Goal: Communication & Community: Participate in discussion

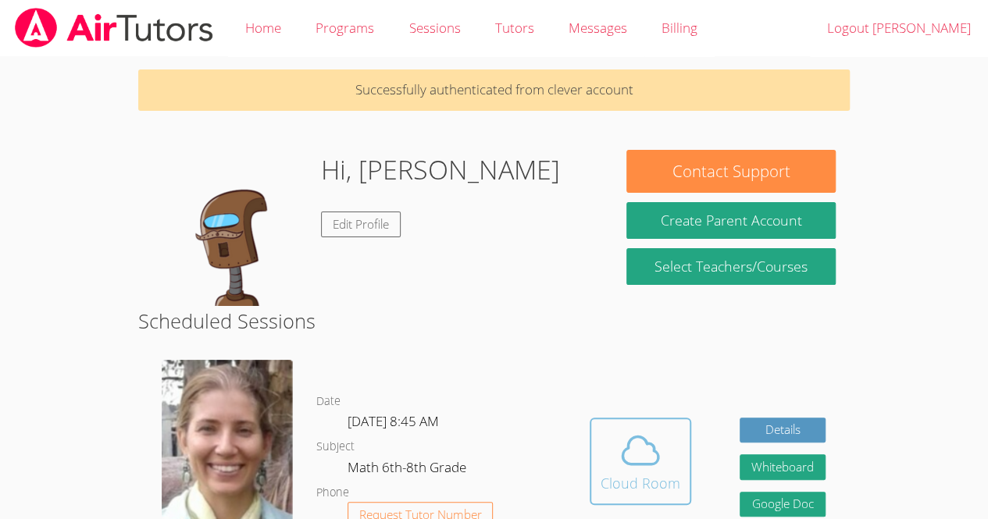
click at [652, 467] on icon at bounding box center [641, 451] width 44 height 44
click at [649, 452] on icon at bounding box center [641, 451] width 44 height 44
click at [634, 475] on div "Cloud Room" at bounding box center [641, 484] width 80 height 22
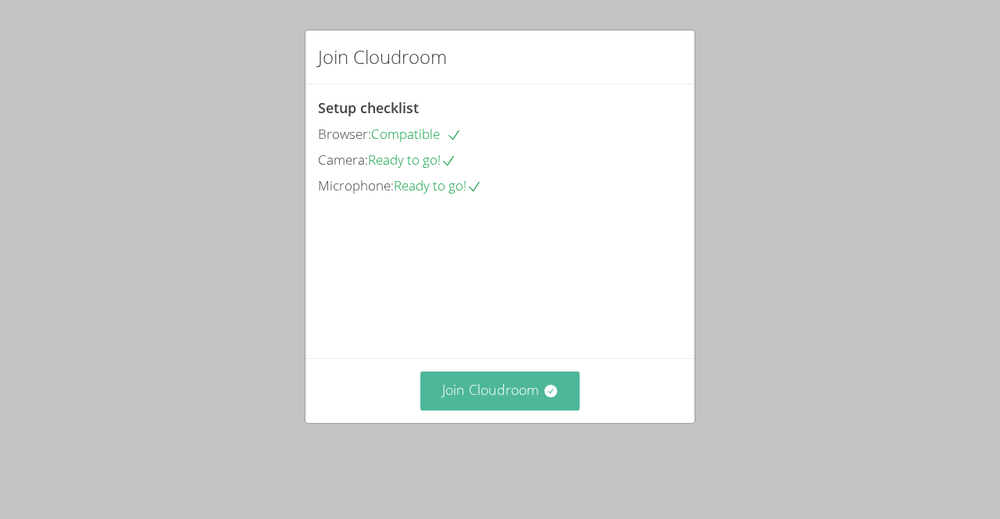
click at [530, 410] on button "Join Cloudroom" at bounding box center [500, 391] width 160 height 38
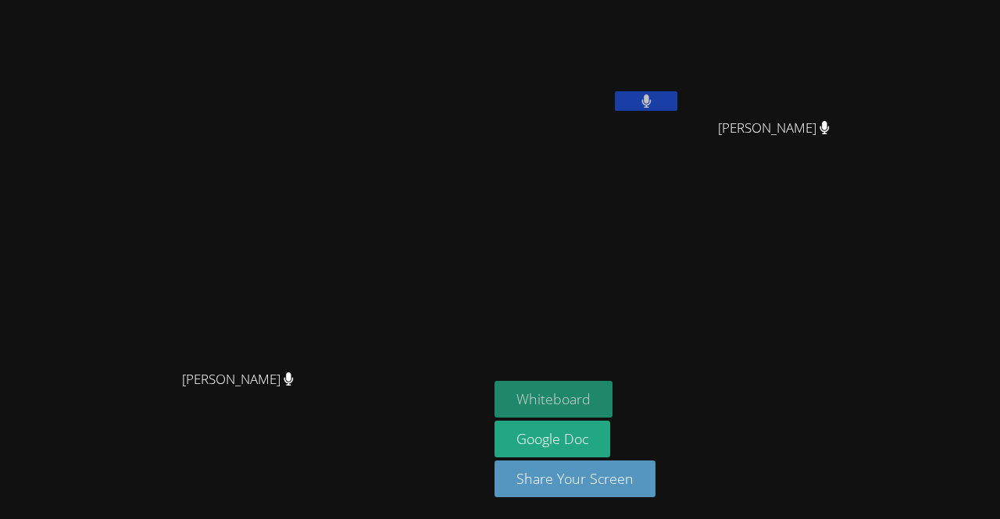
click at [612, 394] on button "Whiteboard" at bounding box center [553, 399] width 118 height 37
click at [680, 95] on video at bounding box center [587, 58] width 186 height 105
click at [680, 109] on video at bounding box center [587, 58] width 186 height 105
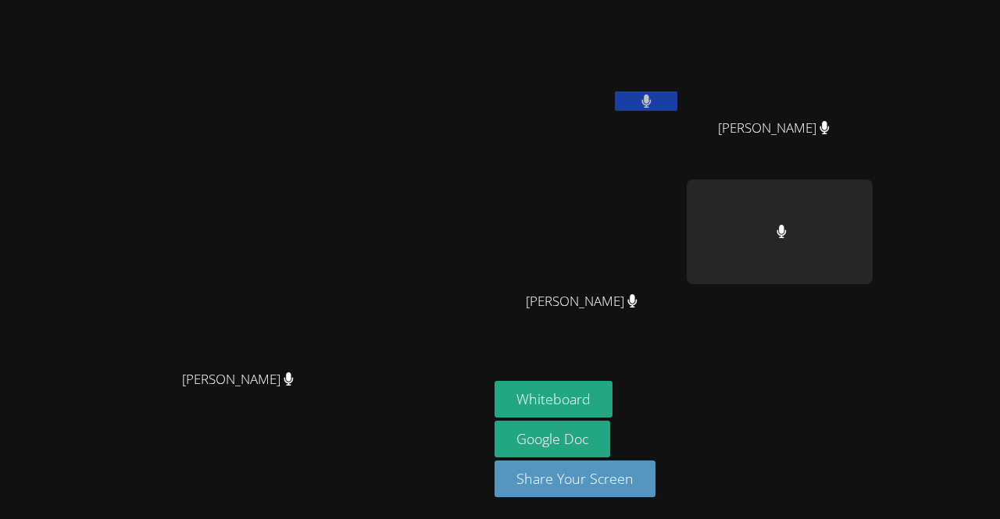
click at [677, 91] on button at bounding box center [646, 101] width 62 height 20
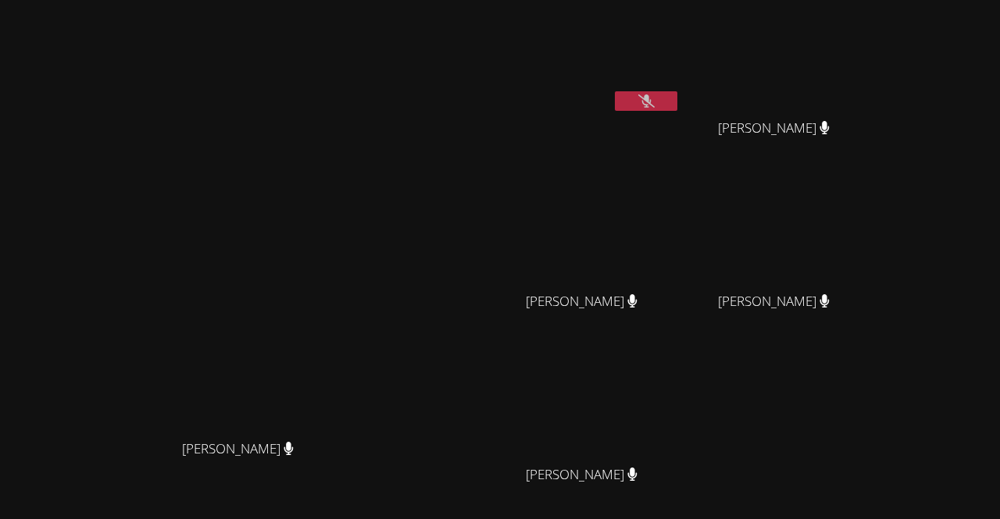
click at [677, 95] on button at bounding box center [646, 101] width 62 height 20
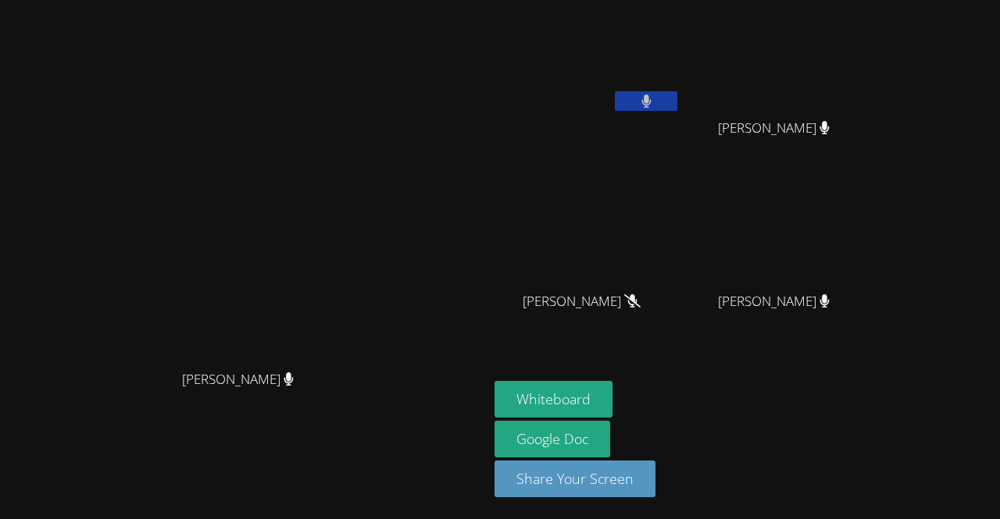
click at [680, 93] on video at bounding box center [587, 58] width 186 height 105
click at [829, 130] on span "[PERSON_NAME]" at bounding box center [774, 128] width 112 height 23
click at [829, 127] on span "[PERSON_NAME]" at bounding box center [774, 128] width 112 height 23
click at [829, 121] on span "[PERSON_NAME]" at bounding box center [774, 128] width 112 height 23
click at [872, 62] on video at bounding box center [779, 58] width 186 height 105
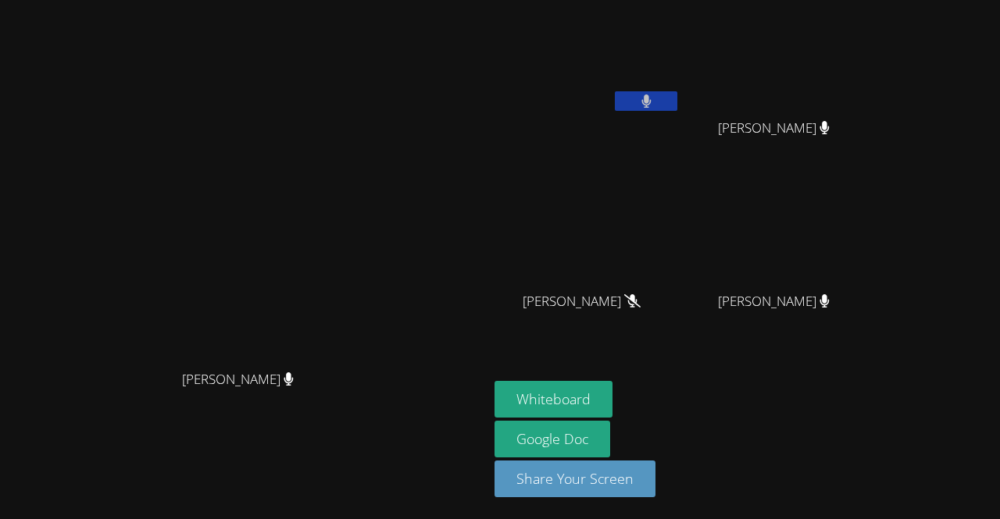
click at [825, 71] on video at bounding box center [779, 58] width 186 height 105
click at [680, 127] on div "[PERSON_NAME]" at bounding box center [587, 89] width 186 height 167
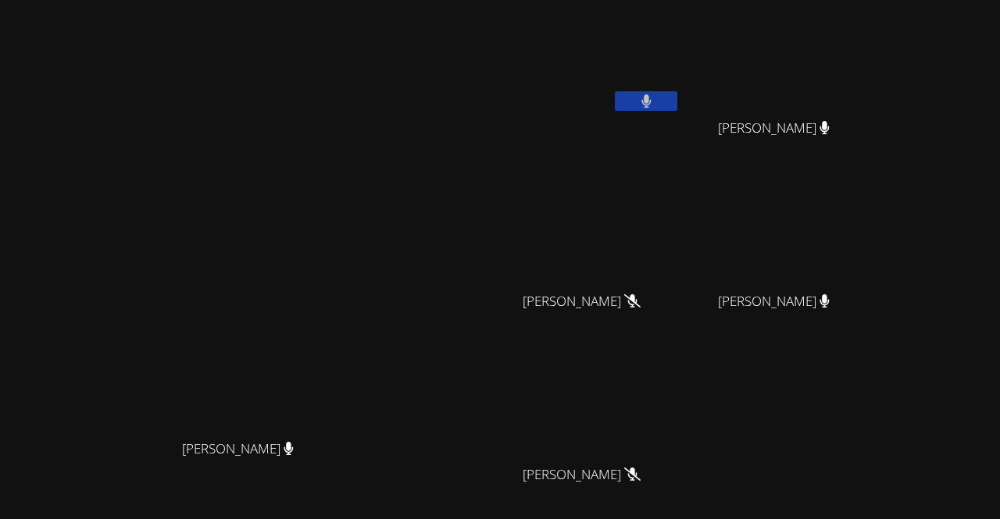
click at [677, 105] on button at bounding box center [646, 101] width 62 height 20
click at [677, 95] on button at bounding box center [646, 101] width 62 height 20
click at [654, 105] on icon at bounding box center [646, 101] width 16 height 13
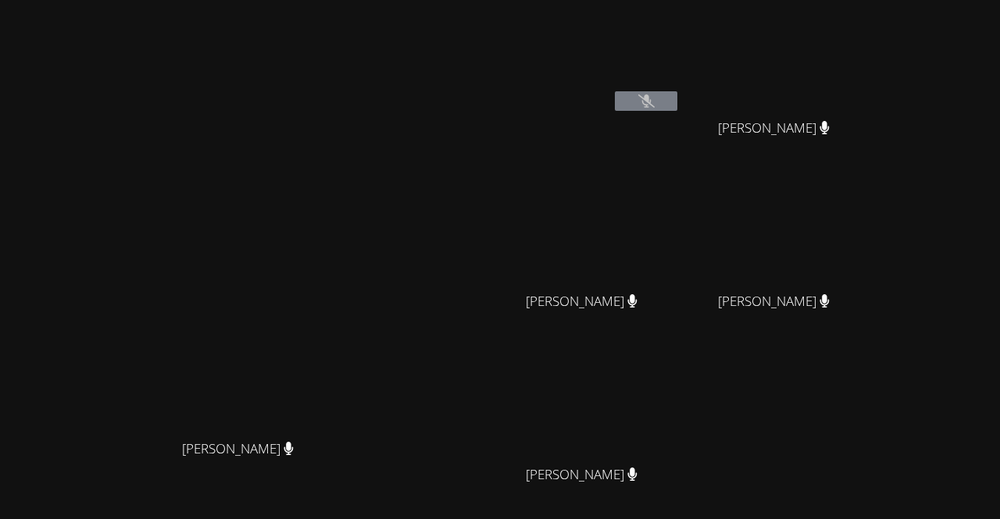
click at [654, 105] on icon at bounding box center [646, 101] width 16 height 13
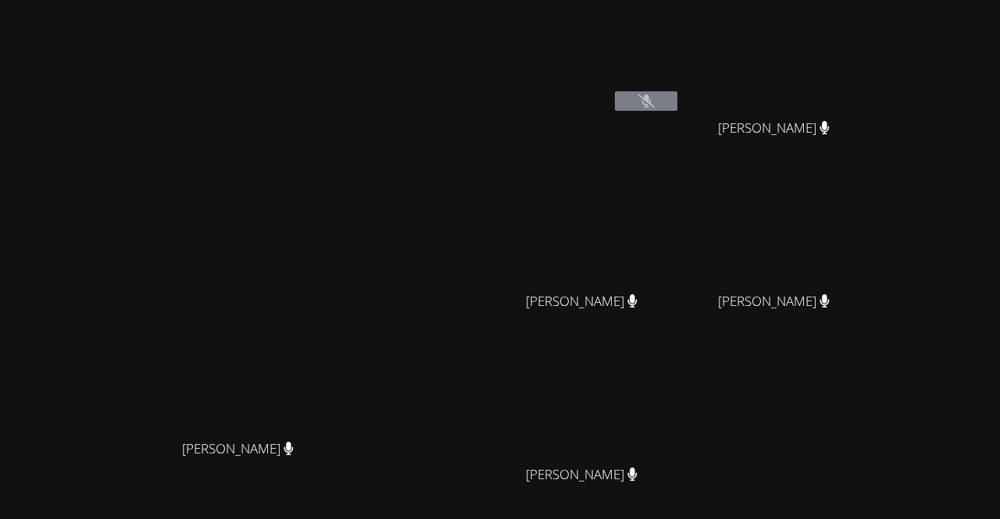
click at [654, 105] on icon at bounding box center [646, 101] width 16 height 13
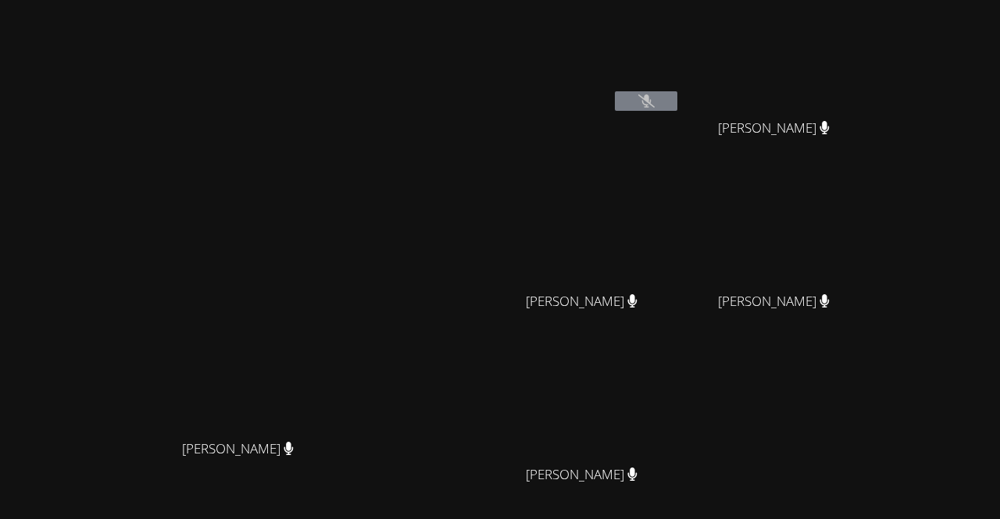
click at [654, 105] on icon at bounding box center [646, 101] width 16 height 13
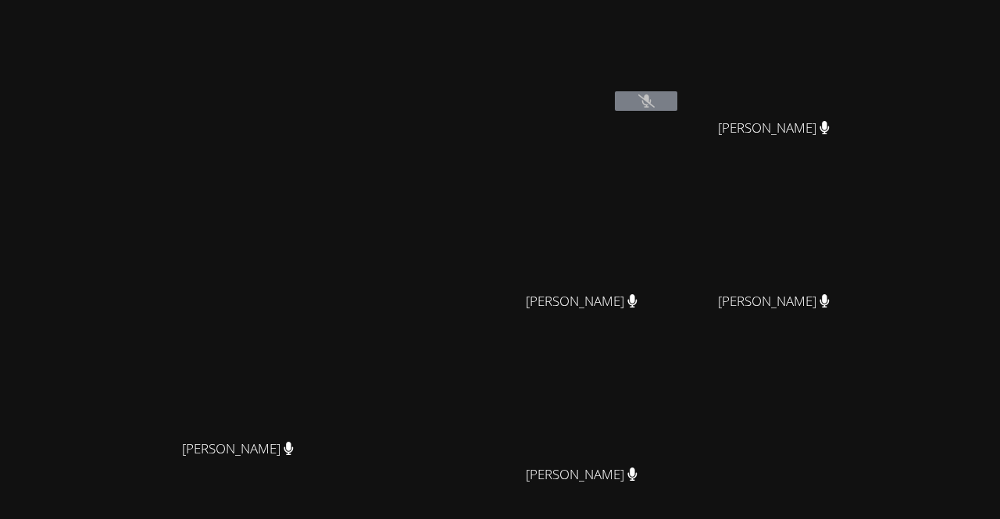
click at [654, 105] on icon at bounding box center [646, 101] width 16 height 13
click at [680, 83] on video at bounding box center [587, 58] width 186 height 105
click at [677, 99] on button at bounding box center [646, 101] width 62 height 20
click at [677, 105] on button at bounding box center [646, 101] width 62 height 20
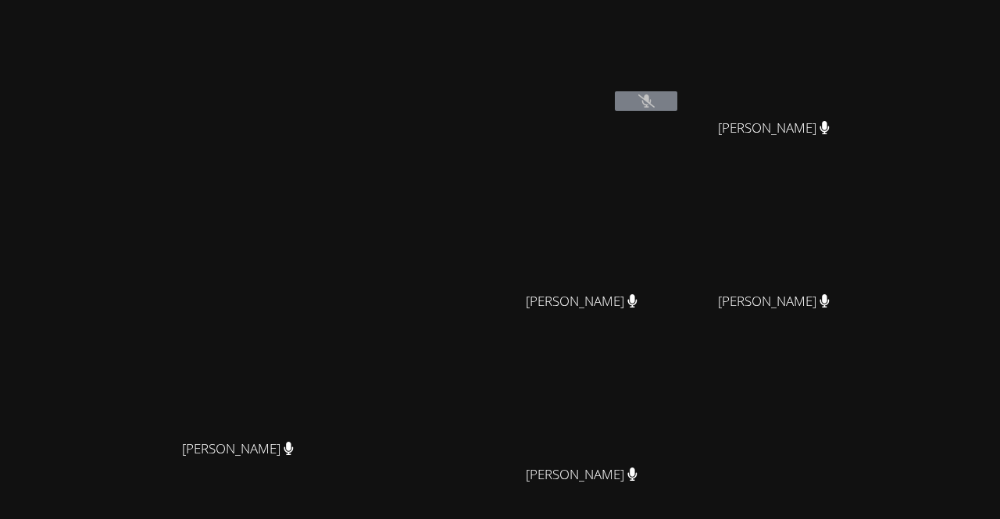
click at [677, 105] on button at bounding box center [646, 101] width 62 height 20
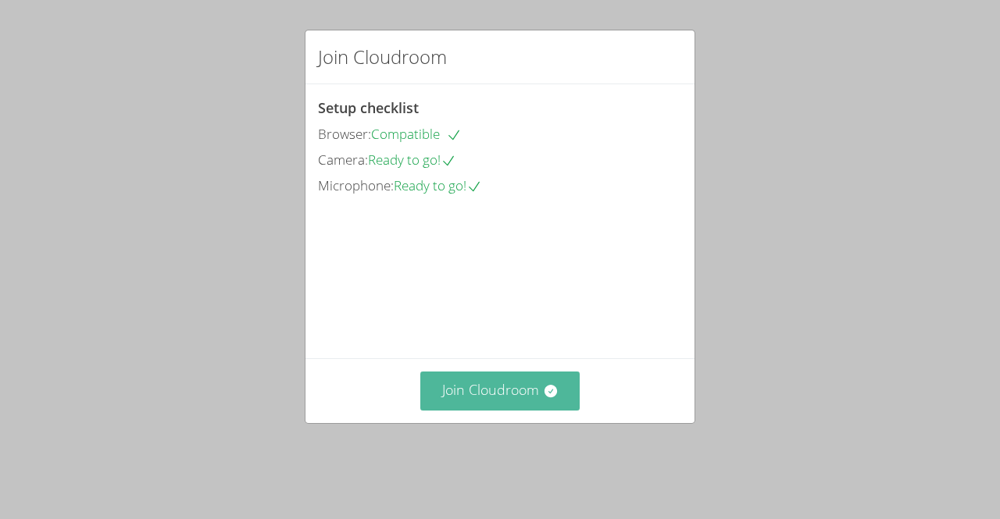
click at [503, 410] on button "Join Cloudroom" at bounding box center [500, 391] width 160 height 38
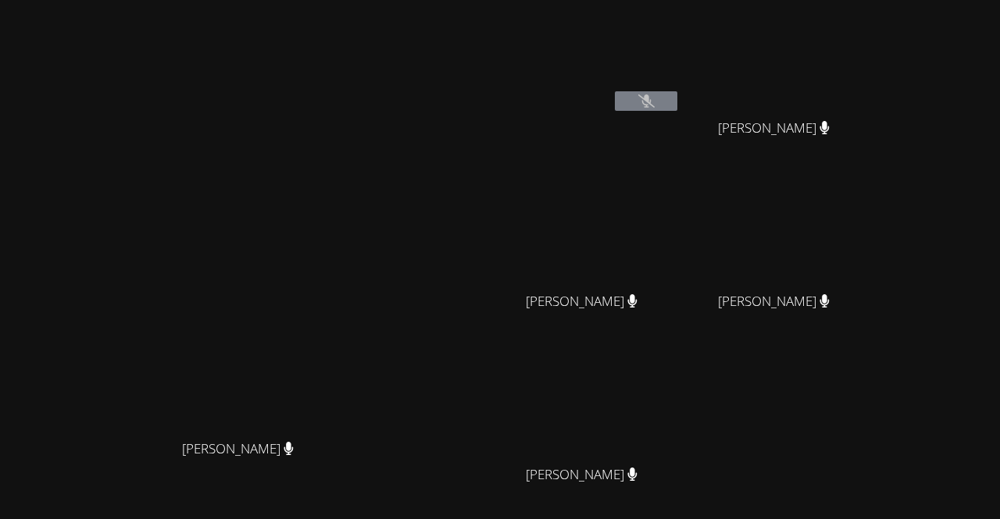
click at [677, 98] on button at bounding box center [646, 101] width 62 height 20
click at [677, 109] on button at bounding box center [646, 101] width 62 height 20
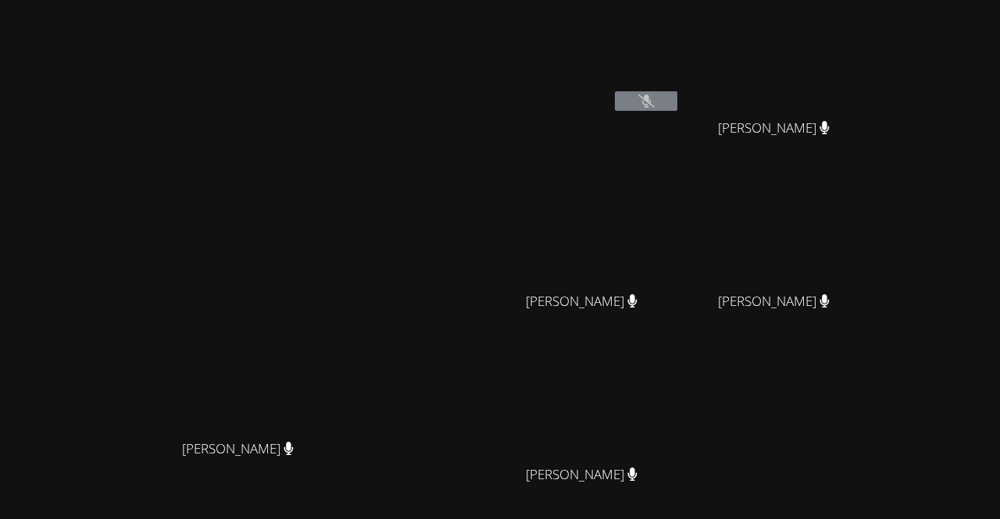
click at [654, 99] on icon at bounding box center [646, 101] width 16 height 13
click at [680, 126] on div "[PERSON_NAME]" at bounding box center [587, 89] width 186 height 167
click at [677, 109] on button at bounding box center [646, 101] width 62 height 20
click at [677, 108] on button at bounding box center [646, 101] width 62 height 20
click at [677, 109] on button at bounding box center [646, 101] width 62 height 20
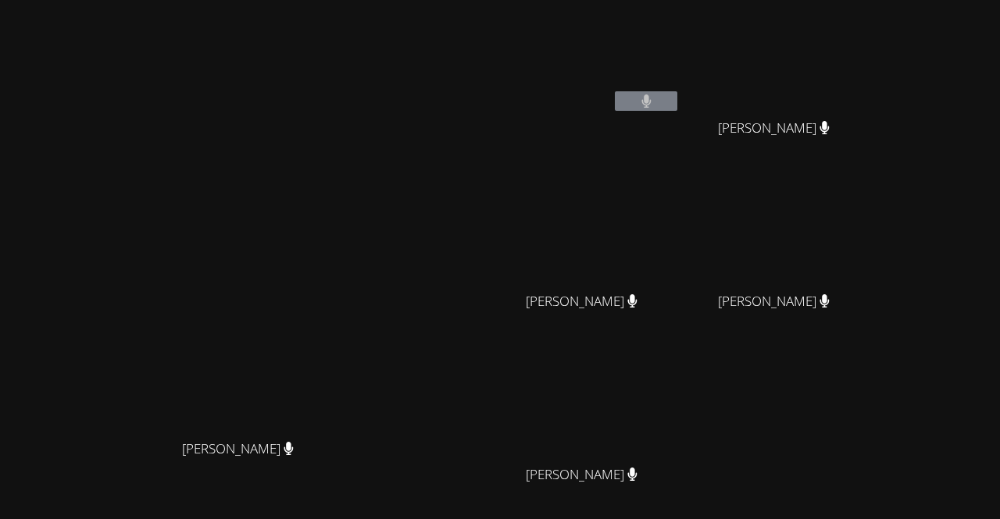
click at [872, 54] on video at bounding box center [779, 58] width 186 height 105
drag, startPoint x: 772, startPoint y: 388, endPoint x: 883, endPoint y: 175, distance: 240.3
click at [872, 175] on div "Derick Lopez Quiroz Iker Gonzalez Feria Iker Gonzalez Feria Kerwin Tavarez Pena…" at bounding box center [683, 263] width 378 height 514
click at [677, 98] on button at bounding box center [646, 101] width 62 height 20
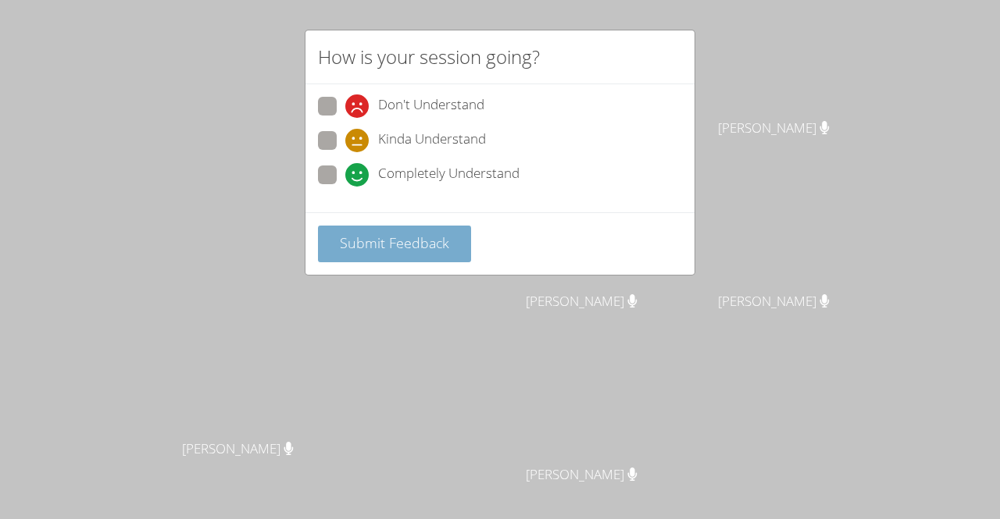
click at [376, 246] on span "Submit Feedback" at bounding box center [394, 243] width 109 height 19
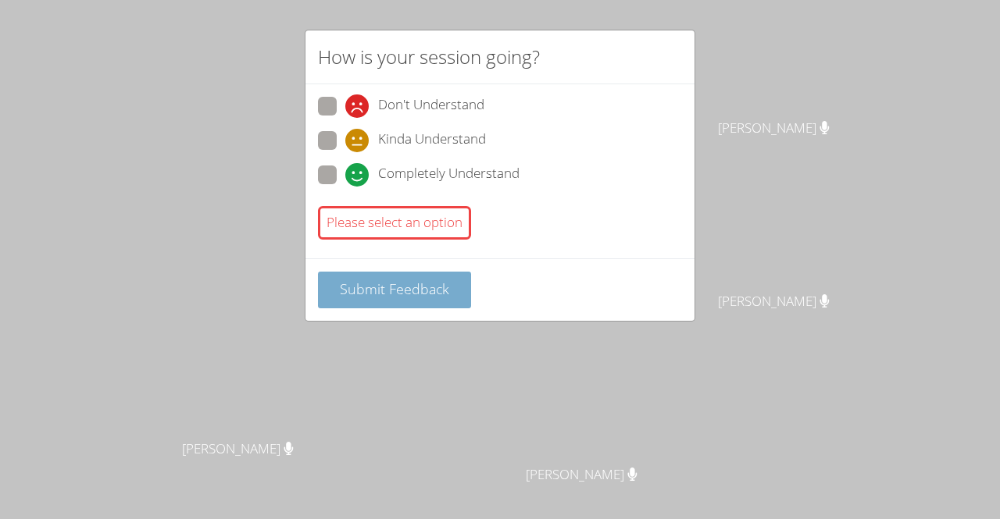
click at [366, 273] on button "Submit Feedback" at bounding box center [394, 290] width 153 height 37
click at [362, 280] on span "Submit Feedback" at bounding box center [394, 289] width 109 height 19
click at [337, 181] on label "Completely Understand" at bounding box center [418, 176] width 201 height 21
click at [345, 179] on input "Completely Understand" at bounding box center [351, 172] width 13 height 13
radio input "true"
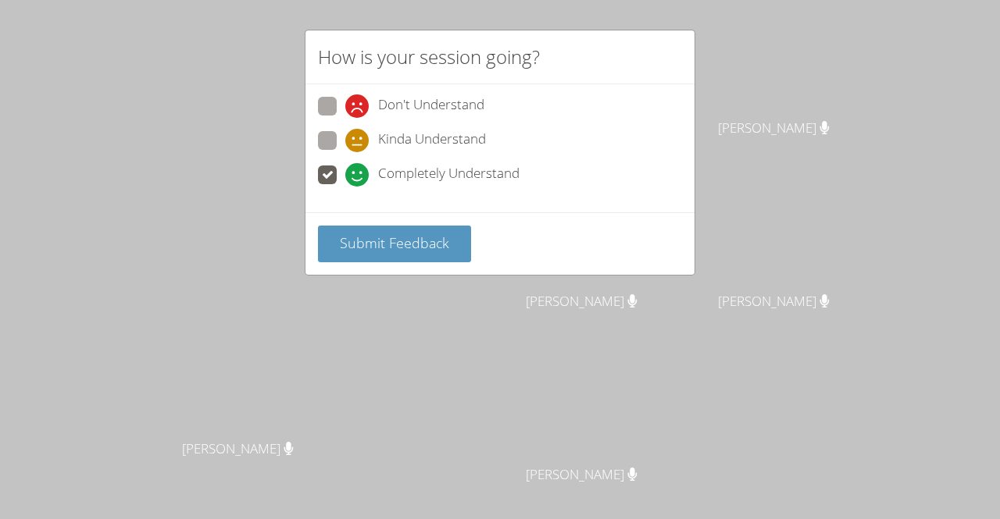
click at [381, 268] on div "Submit Feedback" at bounding box center [499, 243] width 389 height 62
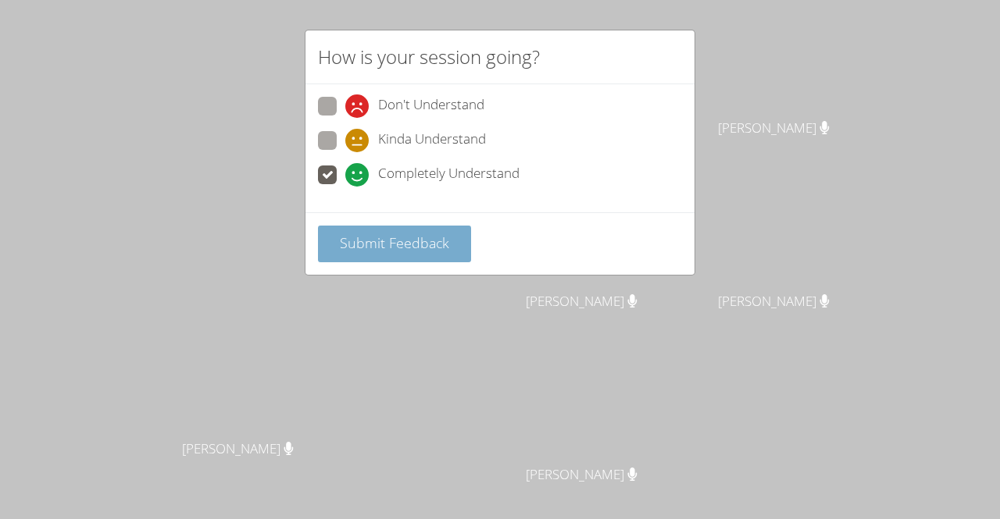
click at [391, 241] on span "Submit Feedback" at bounding box center [394, 243] width 109 height 19
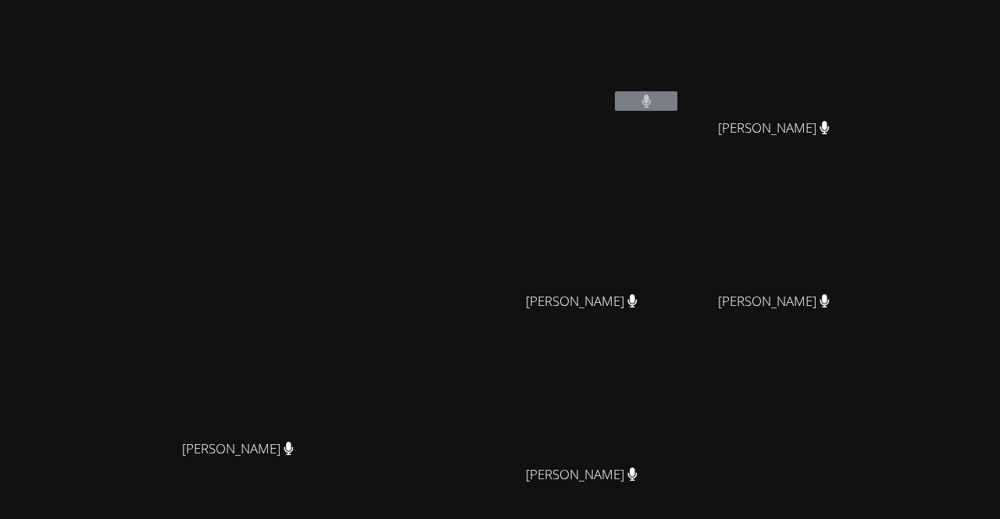
click at [677, 112] on div at bounding box center [646, 102] width 62 height 23
click at [677, 105] on button at bounding box center [646, 101] width 62 height 20
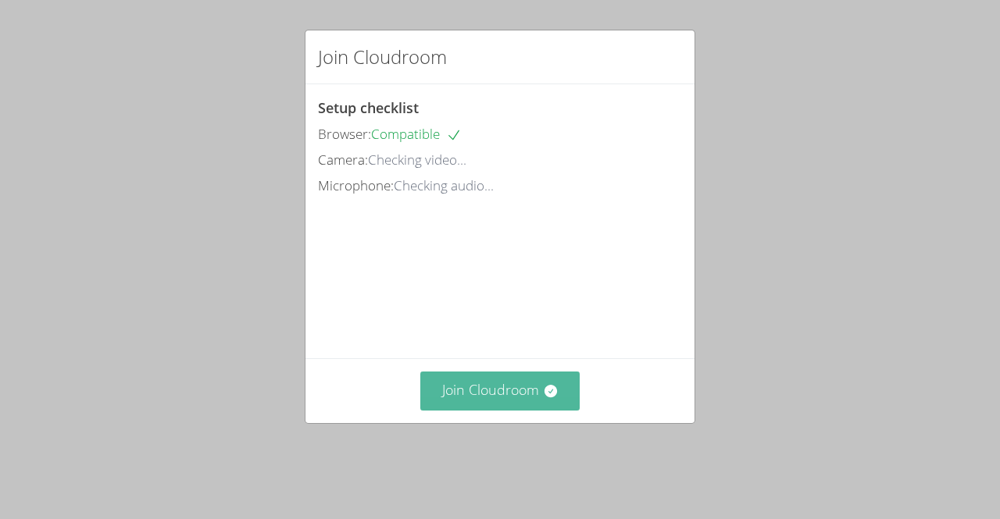
click at [515, 410] on button "Join Cloudroom" at bounding box center [500, 391] width 160 height 38
click at [526, 409] on button "Join Cloudroom" at bounding box center [500, 391] width 160 height 38
